Goal: Task Accomplishment & Management: Complete application form

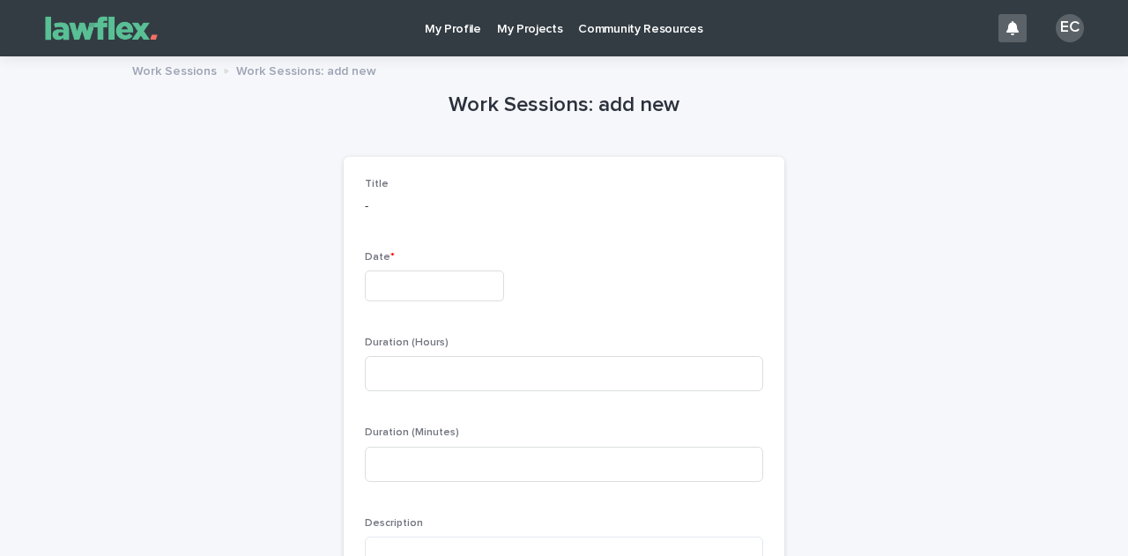
click at [498, 27] on p "My Projects" at bounding box center [530, 18] width 66 height 37
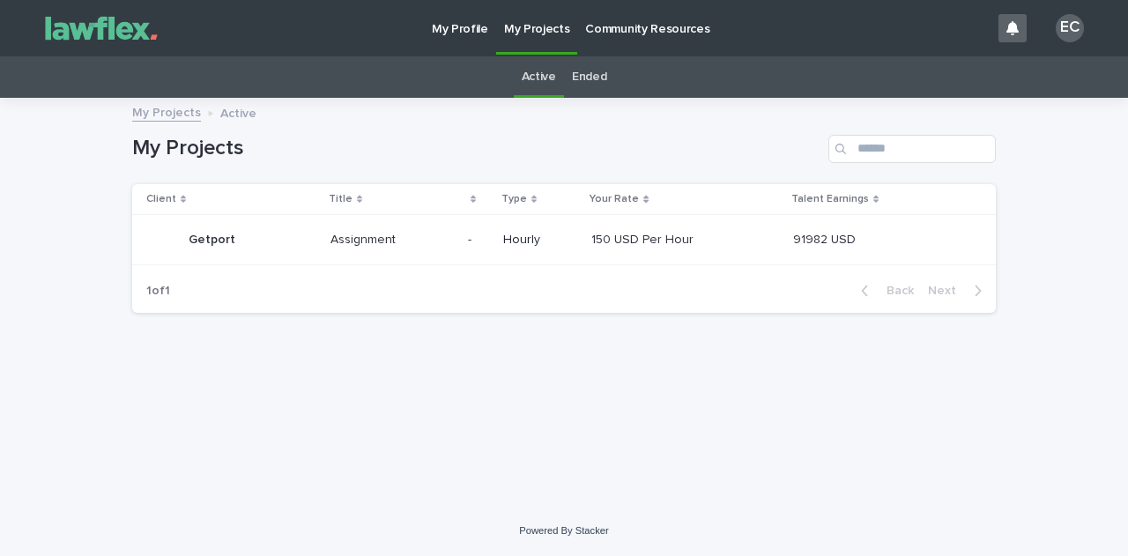
click at [210, 235] on p "Getport" at bounding box center [214, 238] width 50 height 19
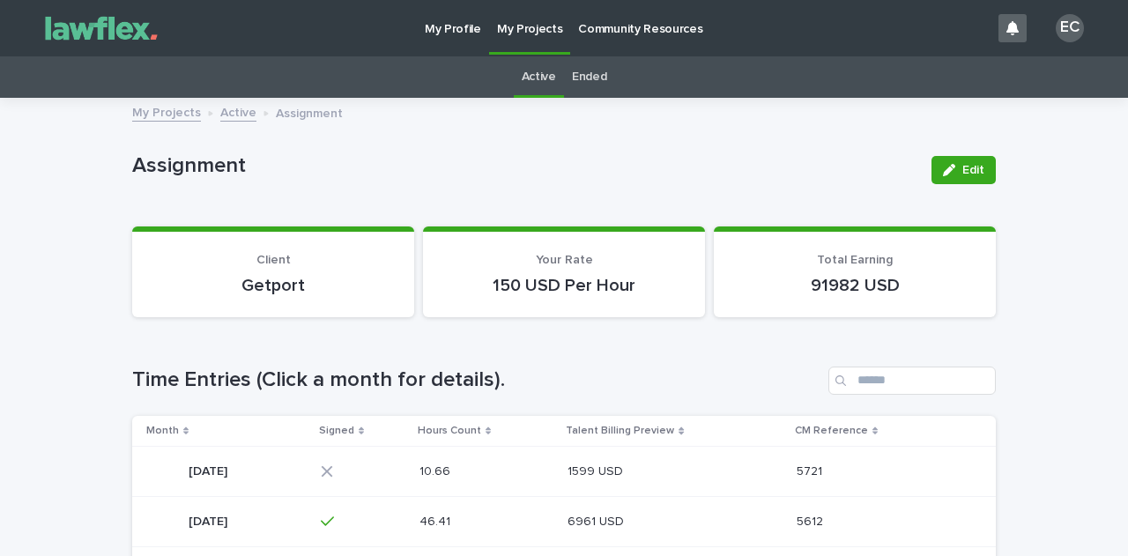
drag, startPoint x: 229, startPoint y: 465, endPoint x: 196, endPoint y: 470, distance: 33.8
click at [196, 470] on p "[DATE]" at bounding box center [210, 470] width 42 height 19
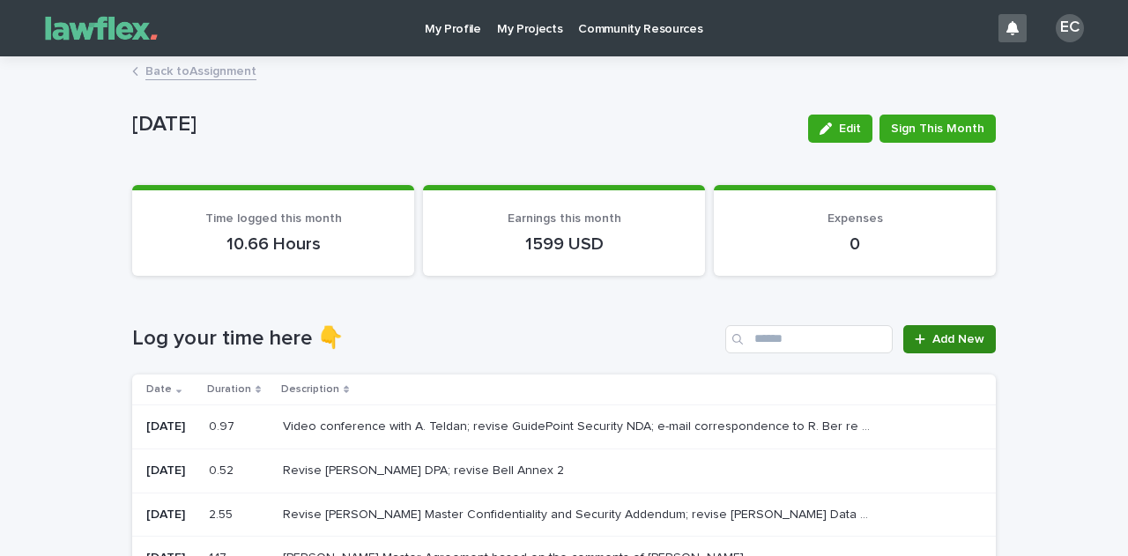
click at [936, 334] on span "Add New" at bounding box center [958, 339] width 52 height 12
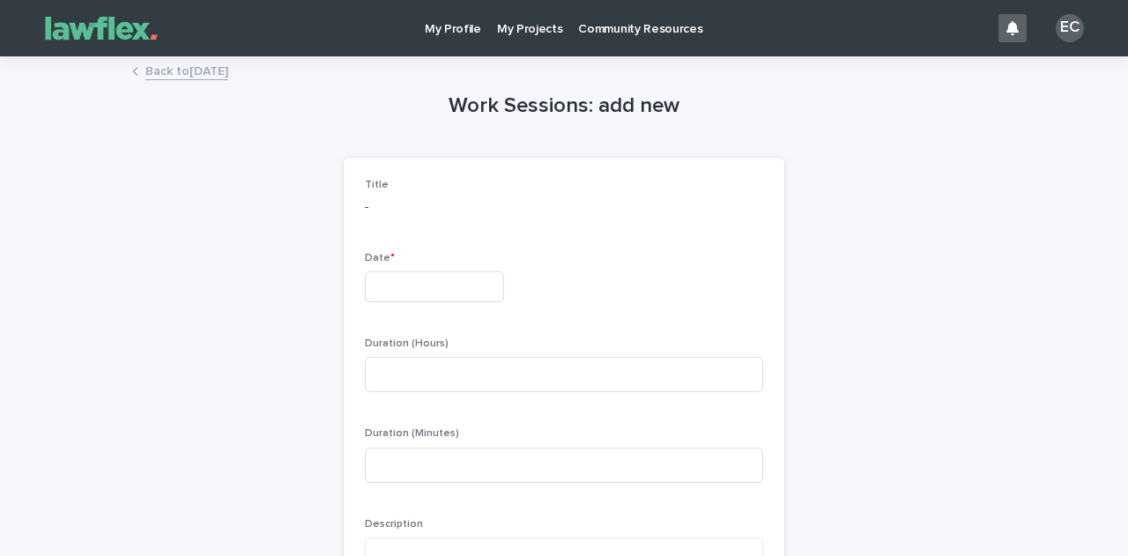
click at [426, 278] on input "text" at bounding box center [434, 286] width 139 height 31
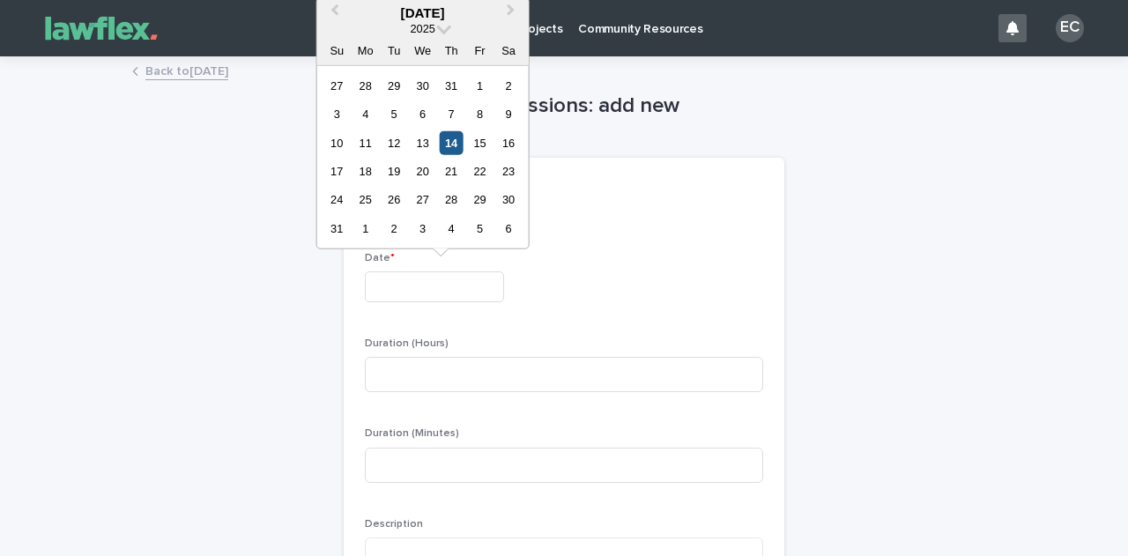
click at [451, 145] on div "14" at bounding box center [452, 142] width 24 height 24
type input "*********"
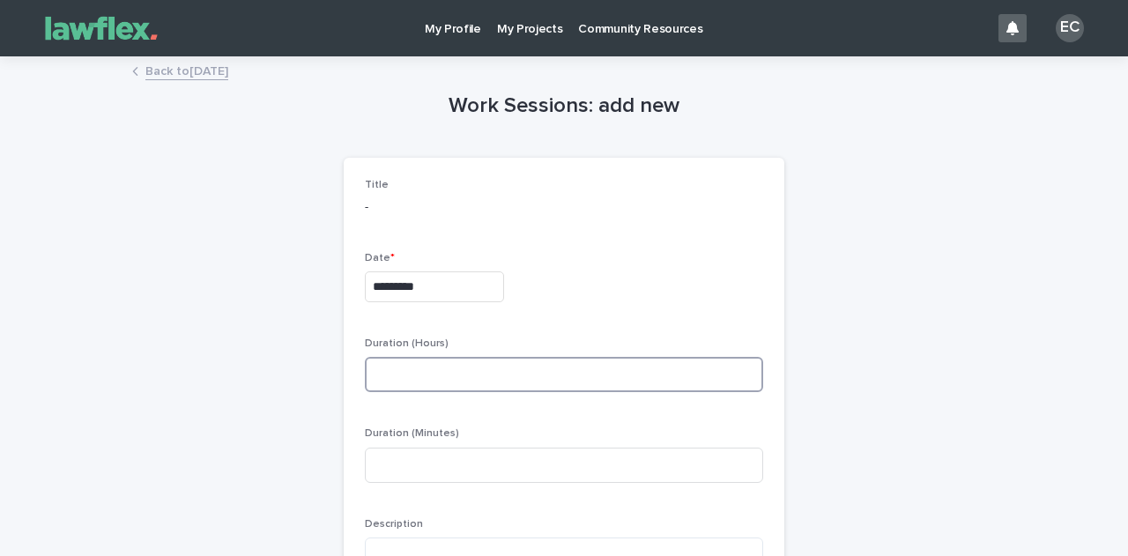
click at [413, 367] on input at bounding box center [564, 374] width 398 height 35
type input "*"
click at [382, 470] on input at bounding box center [564, 465] width 398 height 35
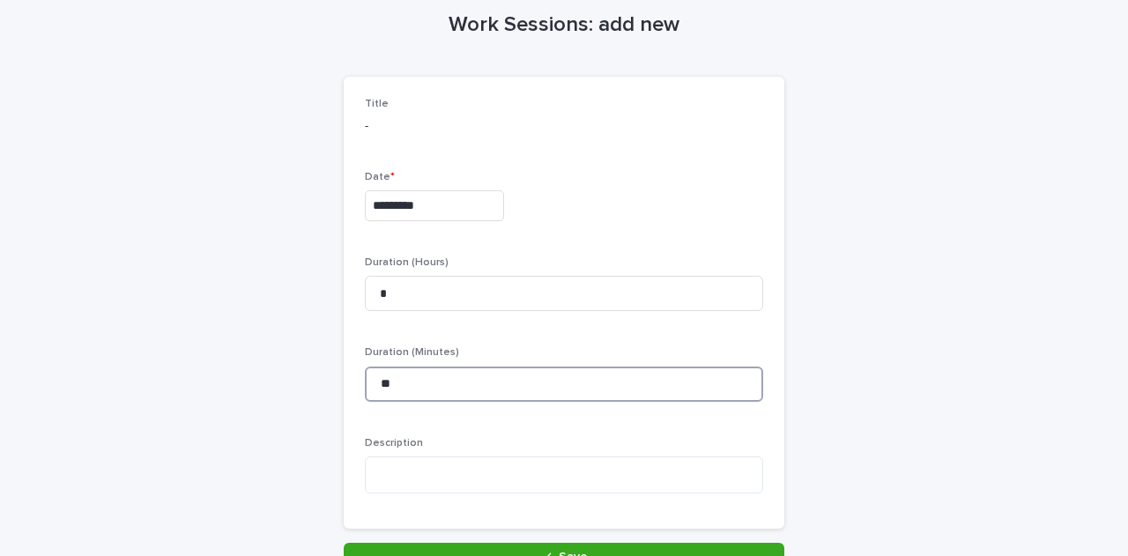
scroll to position [97, 0]
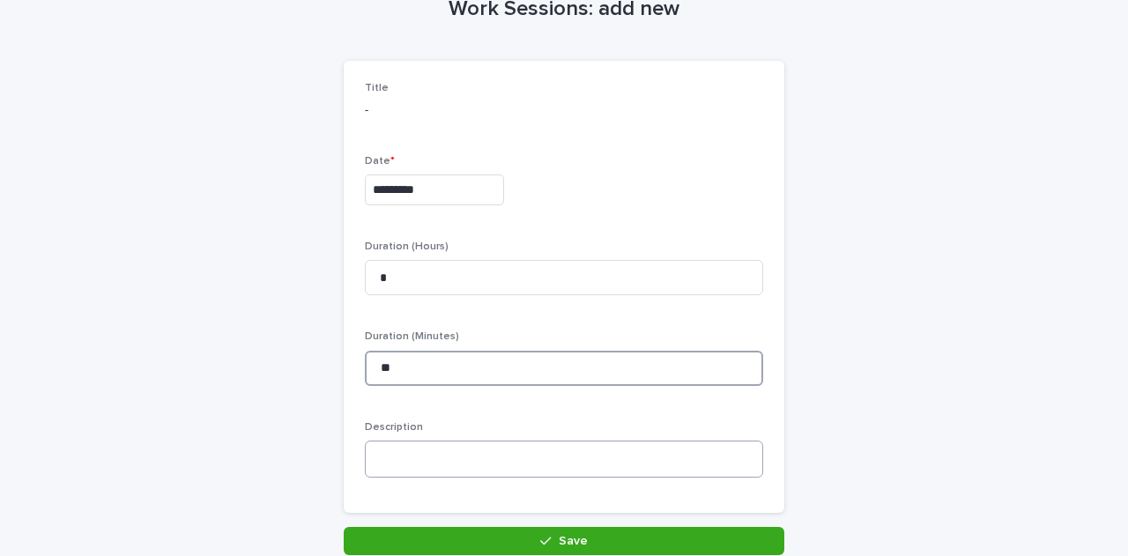
type input "**"
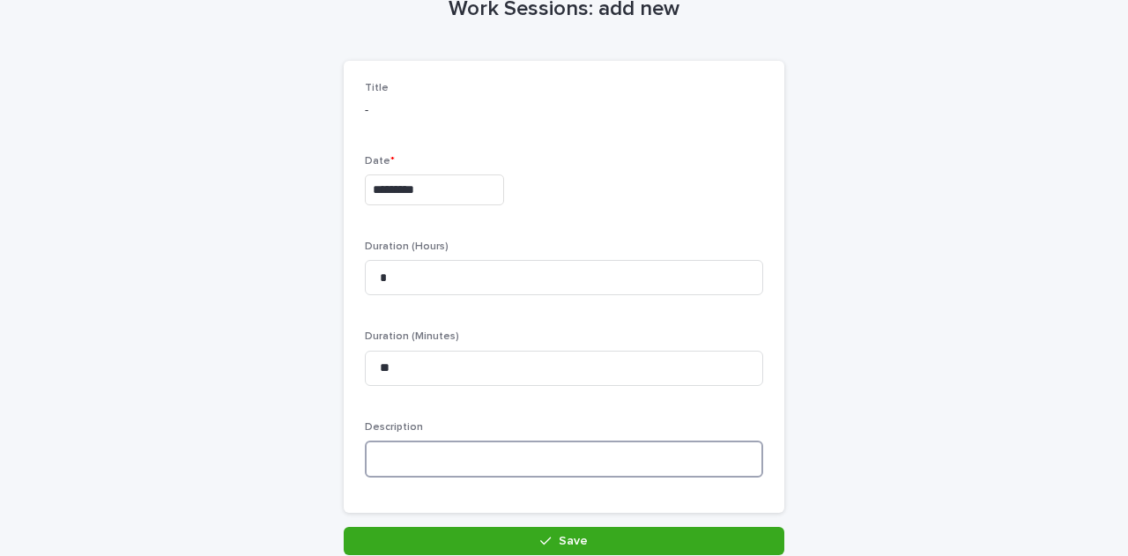
click at [416, 450] on textarea at bounding box center [564, 458] width 398 height 37
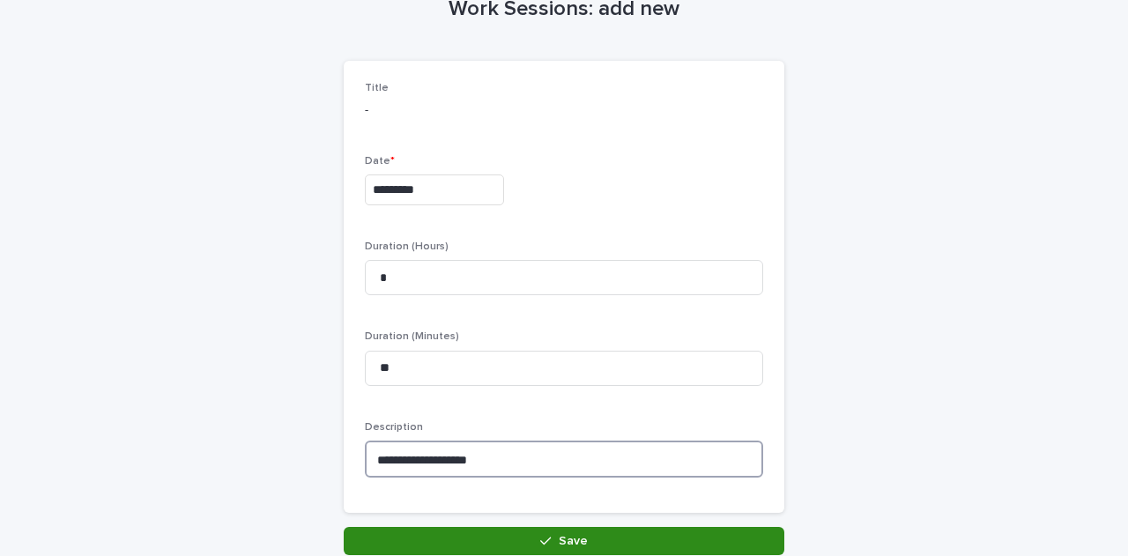
type textarea "**********"
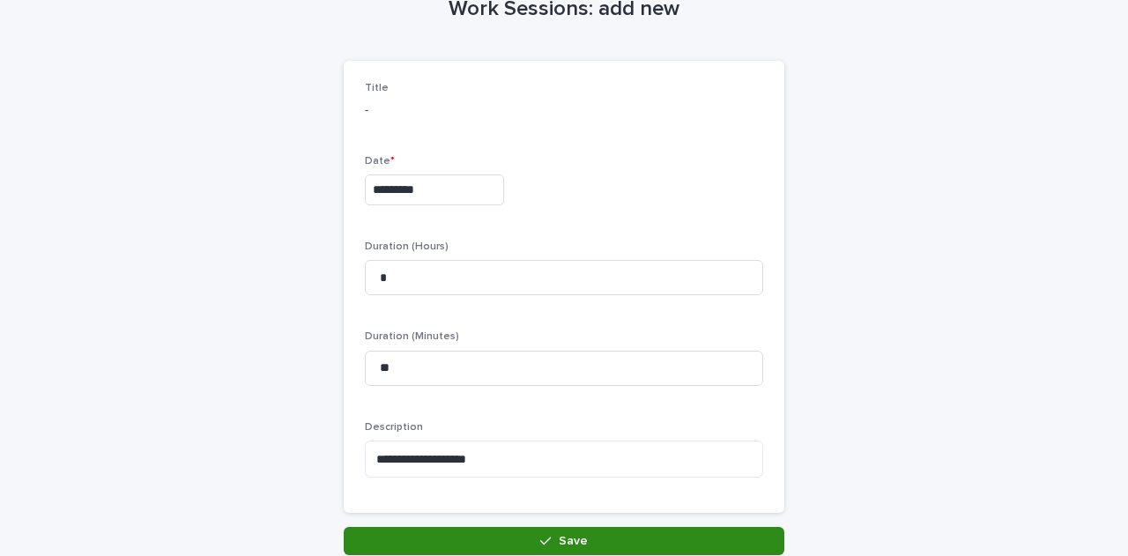
click at [476, 542] on button "Save" at bounding box center [564, 541] width 440 height 28
